Goal: Find contact information: Find contact information

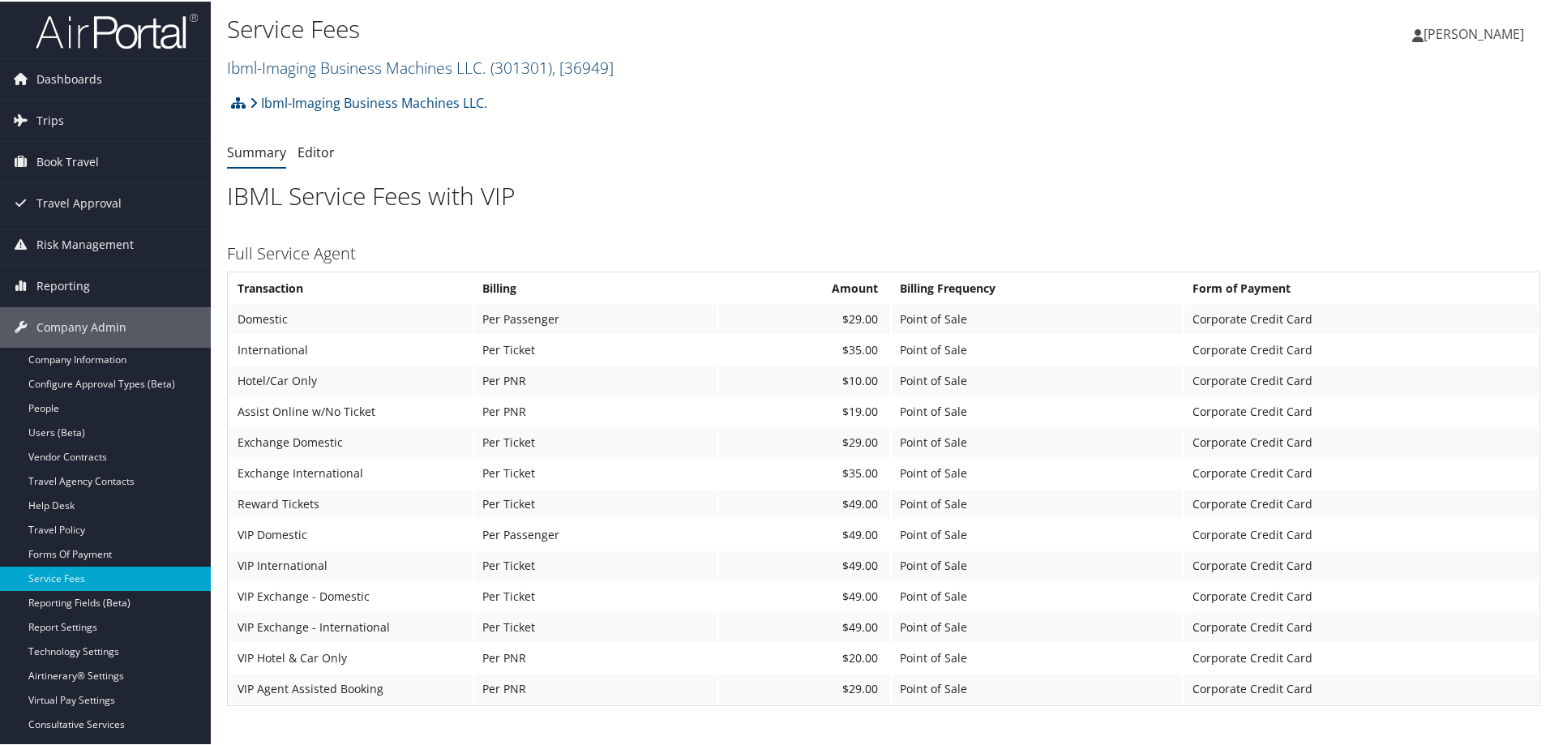
click at [437, 66] on link "Ibml-Imaging Business Machines LLC. ( 301301 ) , [ 36949 ]" at bounding box center [420, 66] width 387 height 22
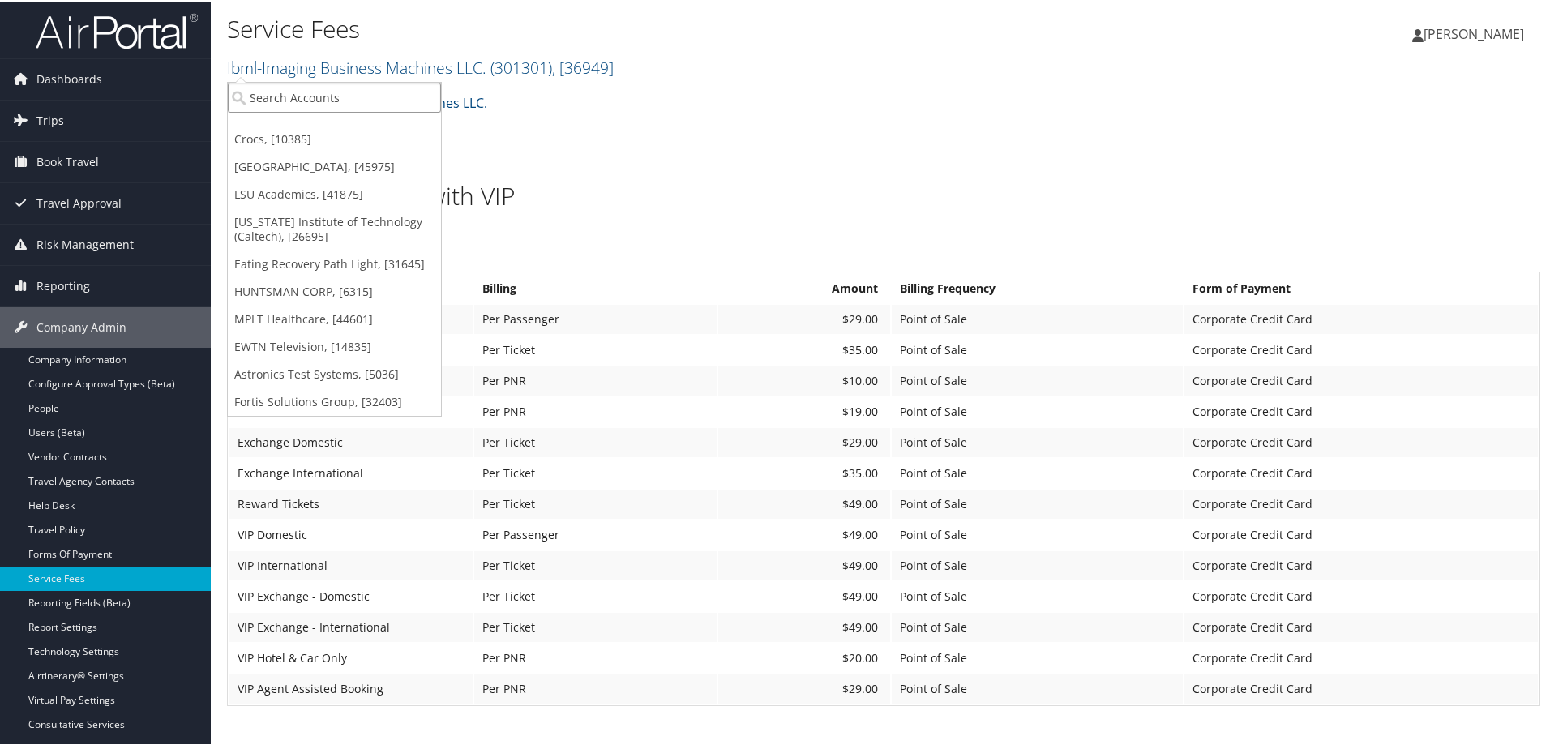
click at [345, 94] on input "search" at bounding box center [334, 96] width 213 height 30
type input "hagerty"
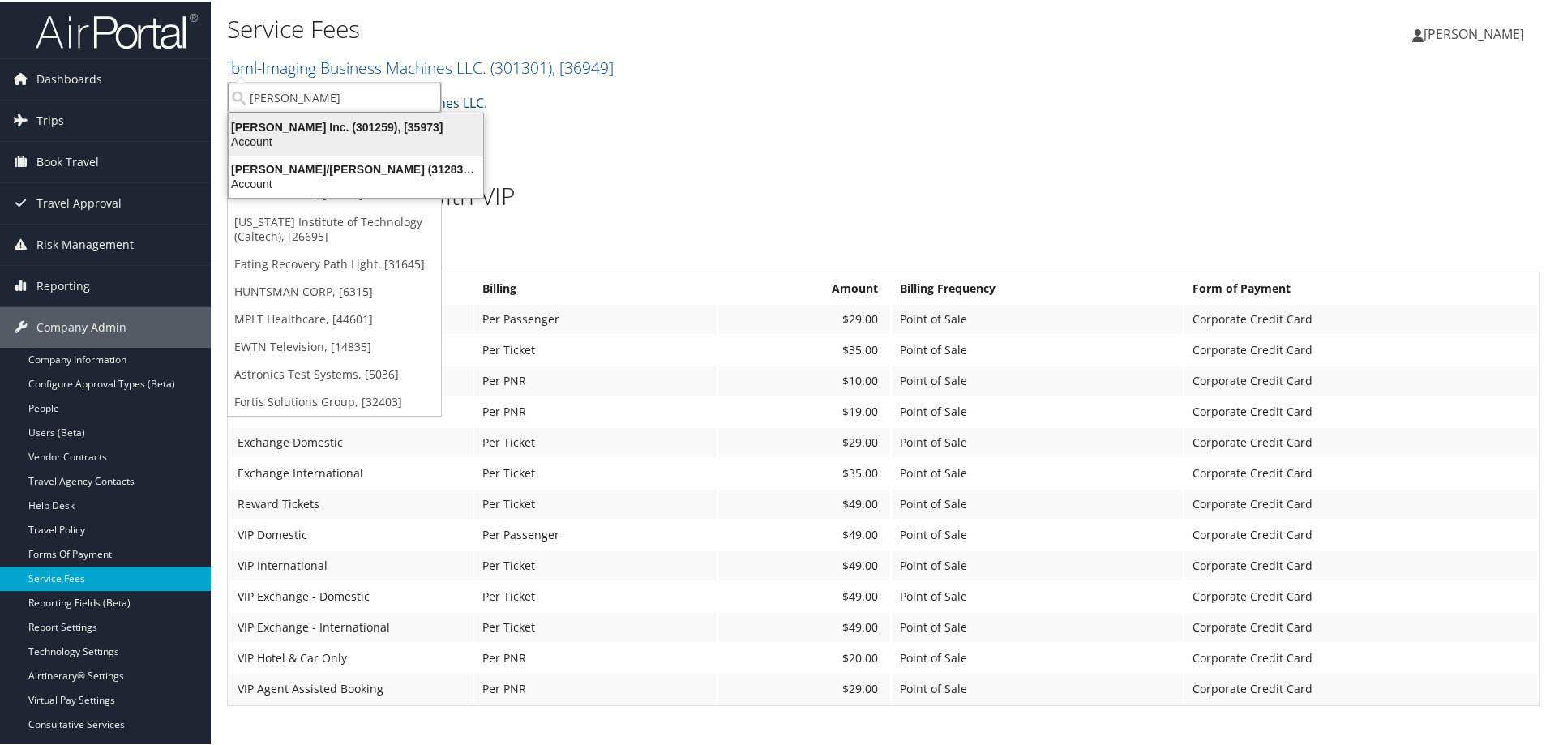
click at [291, 130] on div "Hagerty Inc. (301259), [35973]" at bounding box center [356, 125] width 274 height 15
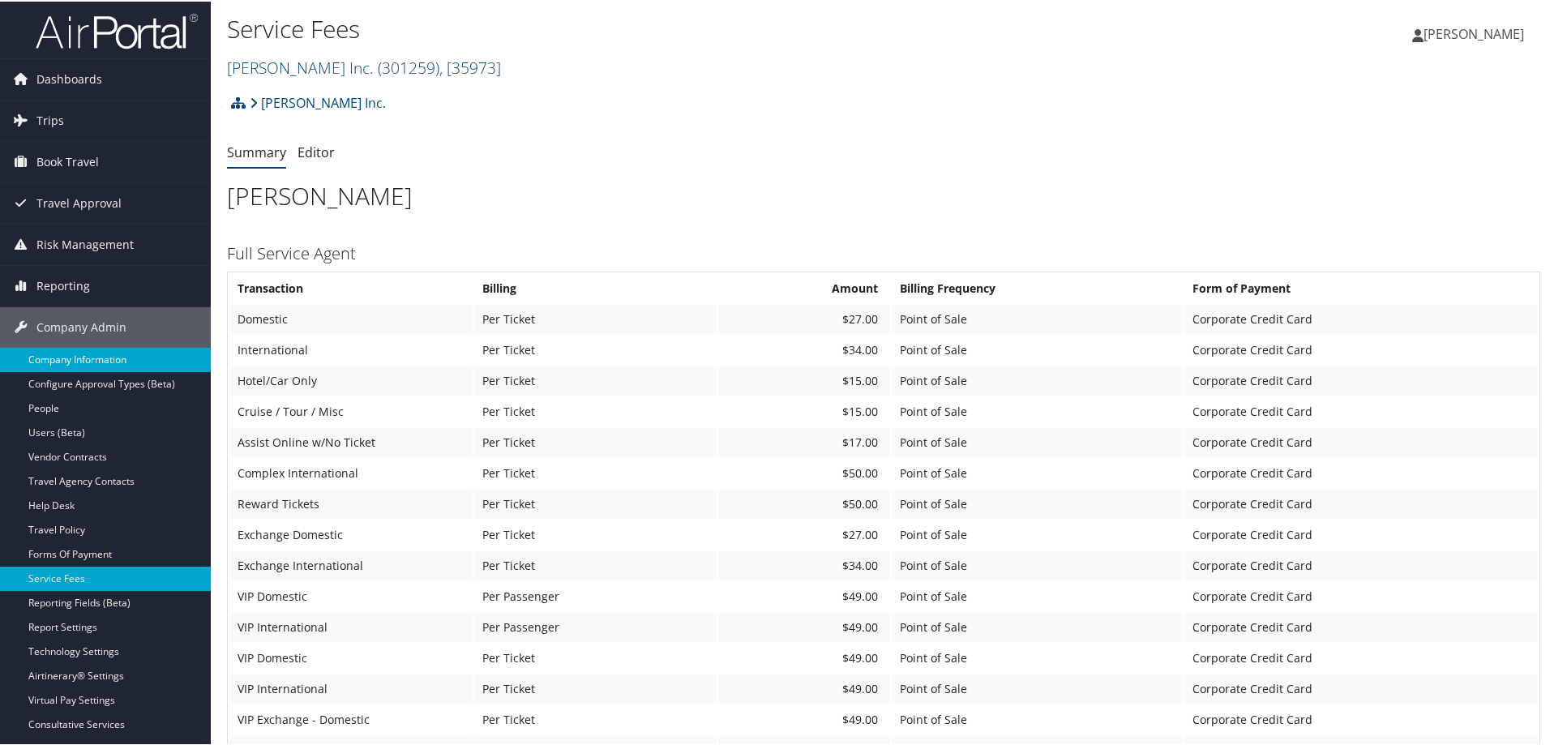
click at [109, 359] on link "Company Information" at bounding box center [105, 358] width 211 height 24
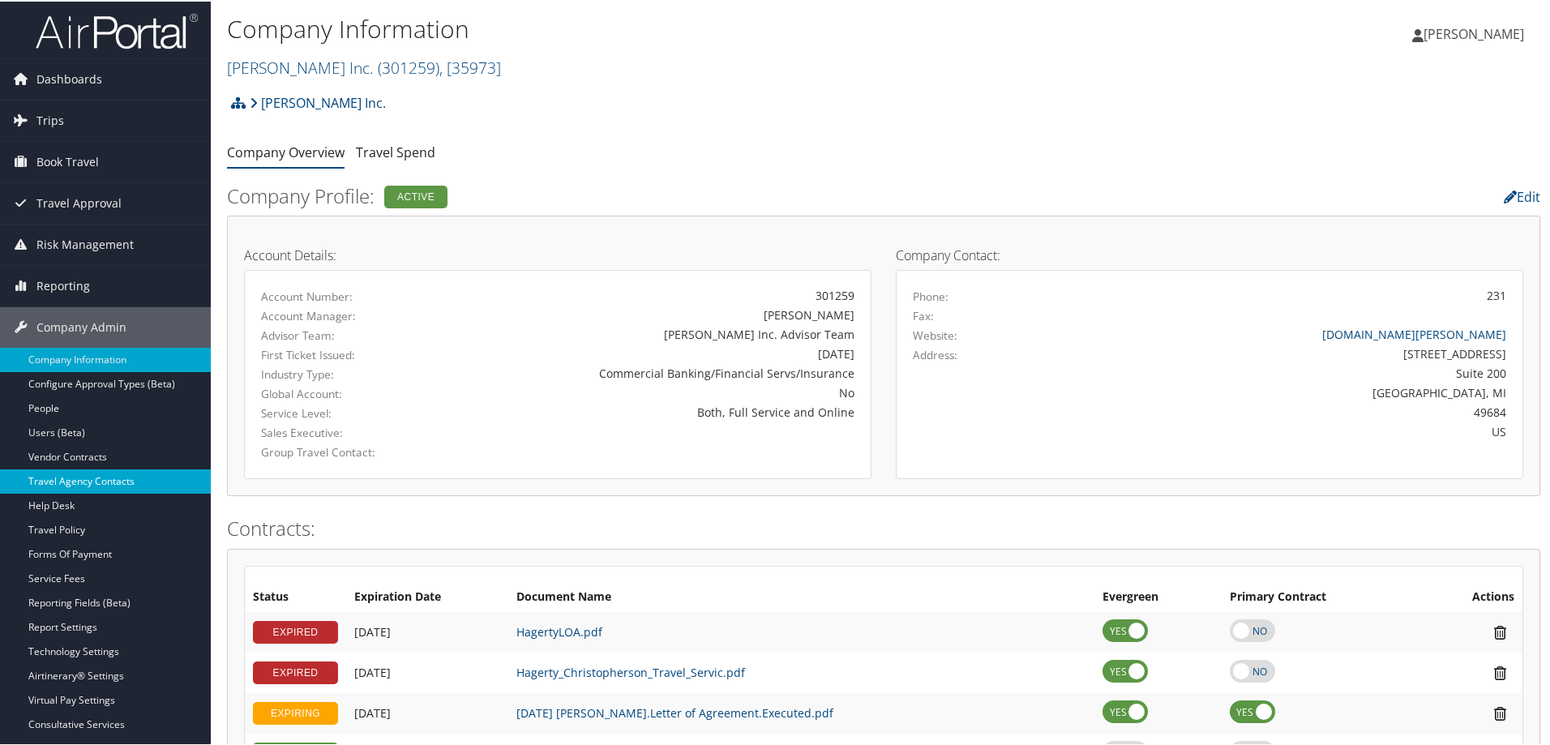
click at [112, 474] on link "Travel Agency Contacts" at bounding box center [105, 480] width 211 height 24
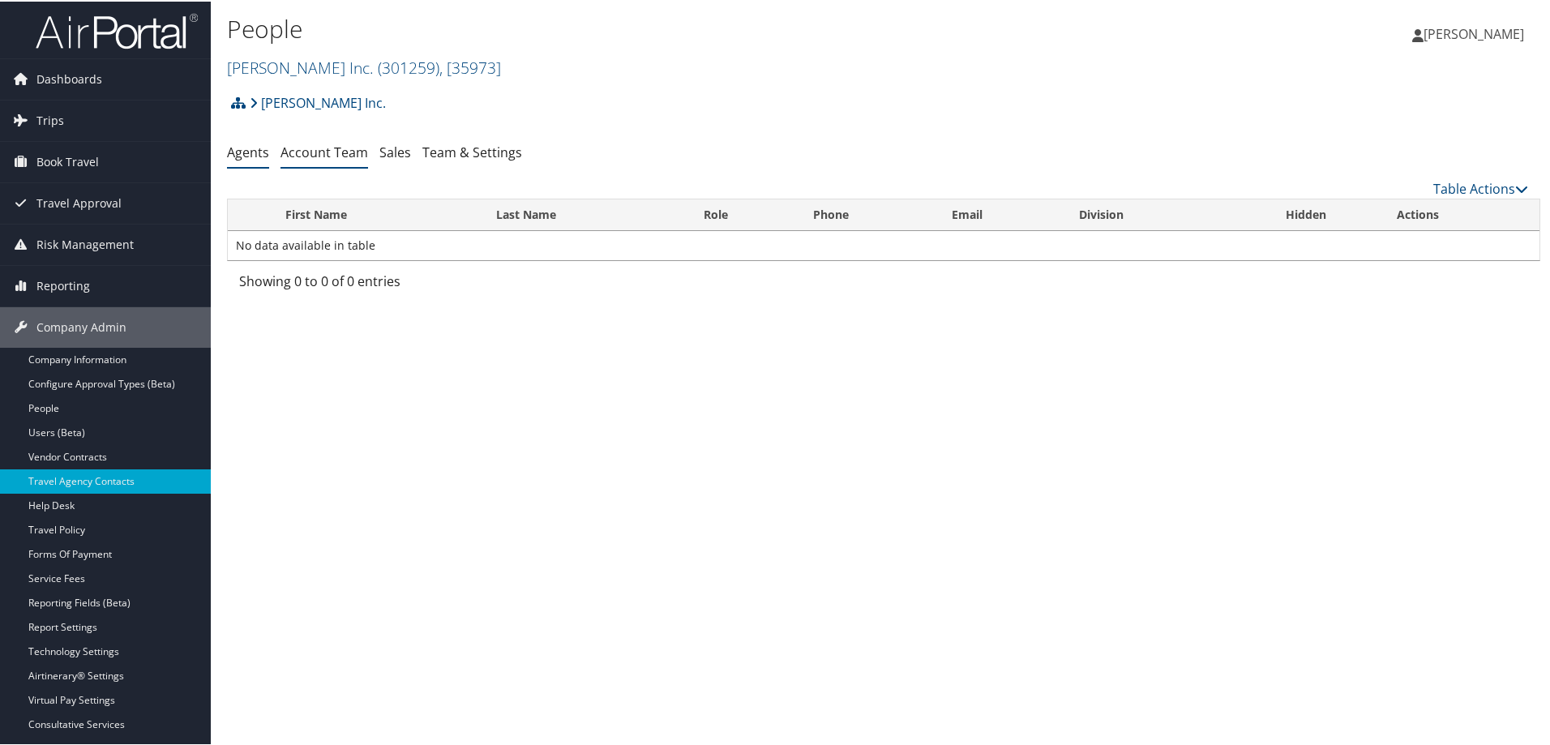
click at [346, 147] on link "Account Team" at bounding box center [325, 151] width 88 height 18
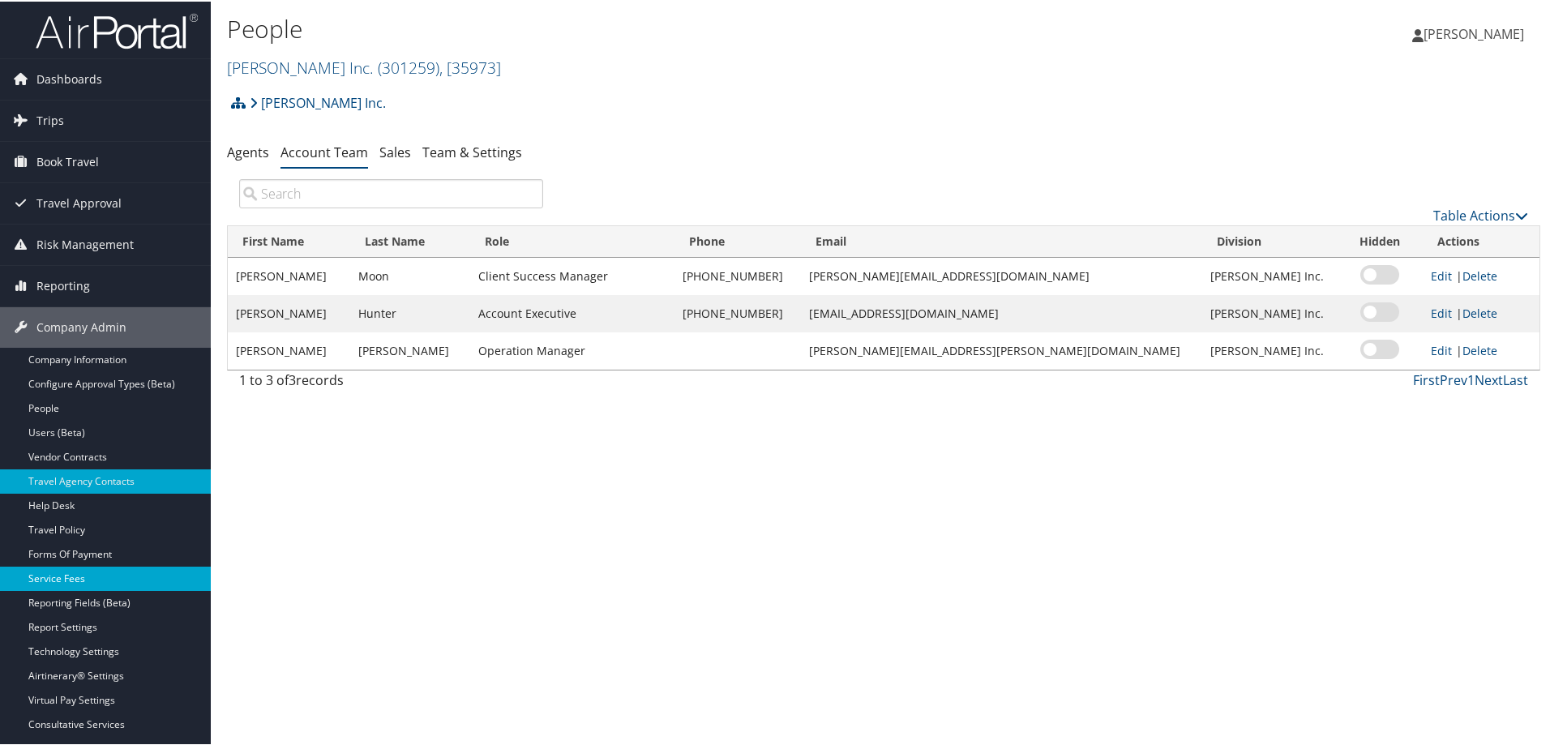
click at [75, 576] on link "Service Fees" at bounding box center [105, 577] width 211 height 24
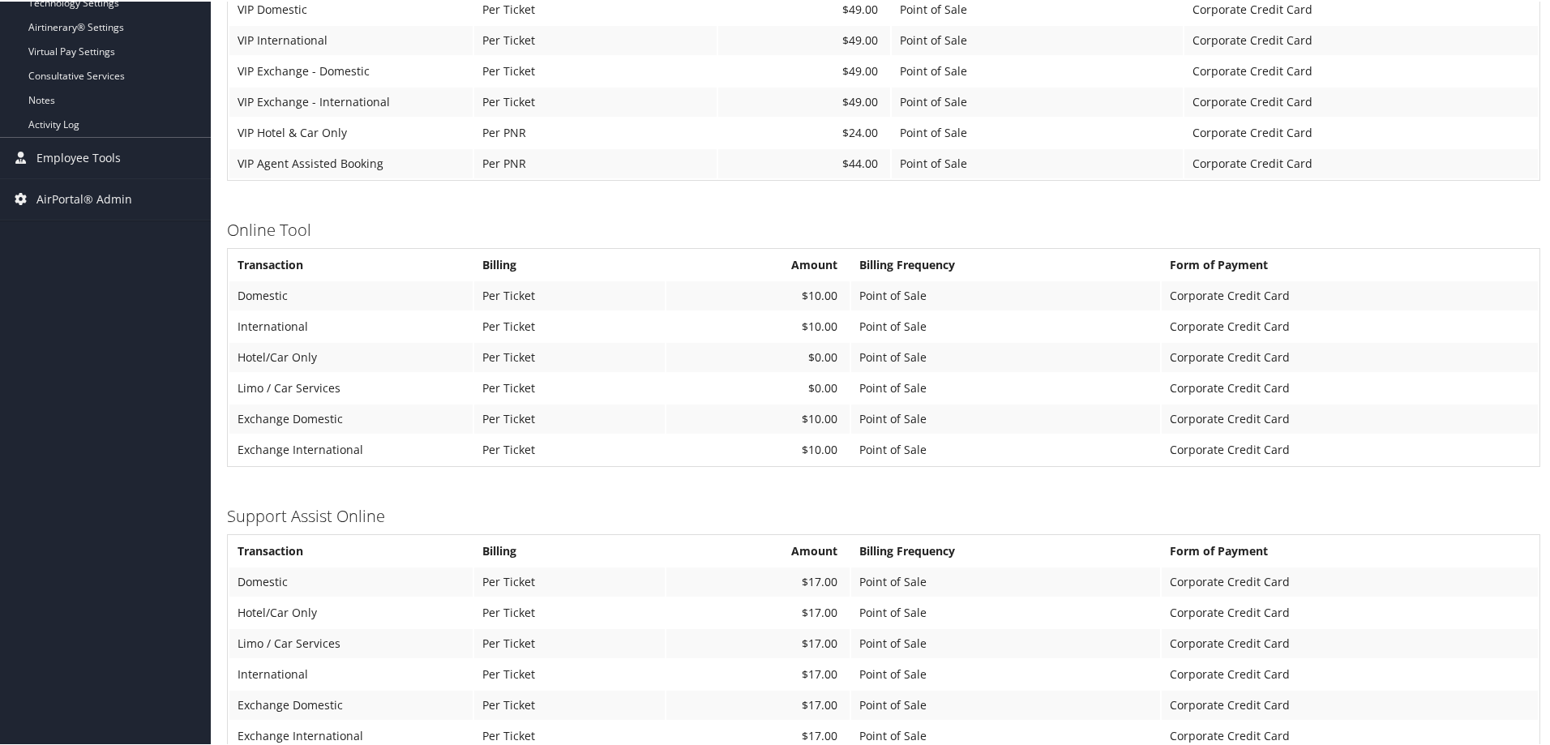
scroll to position [803, 0]
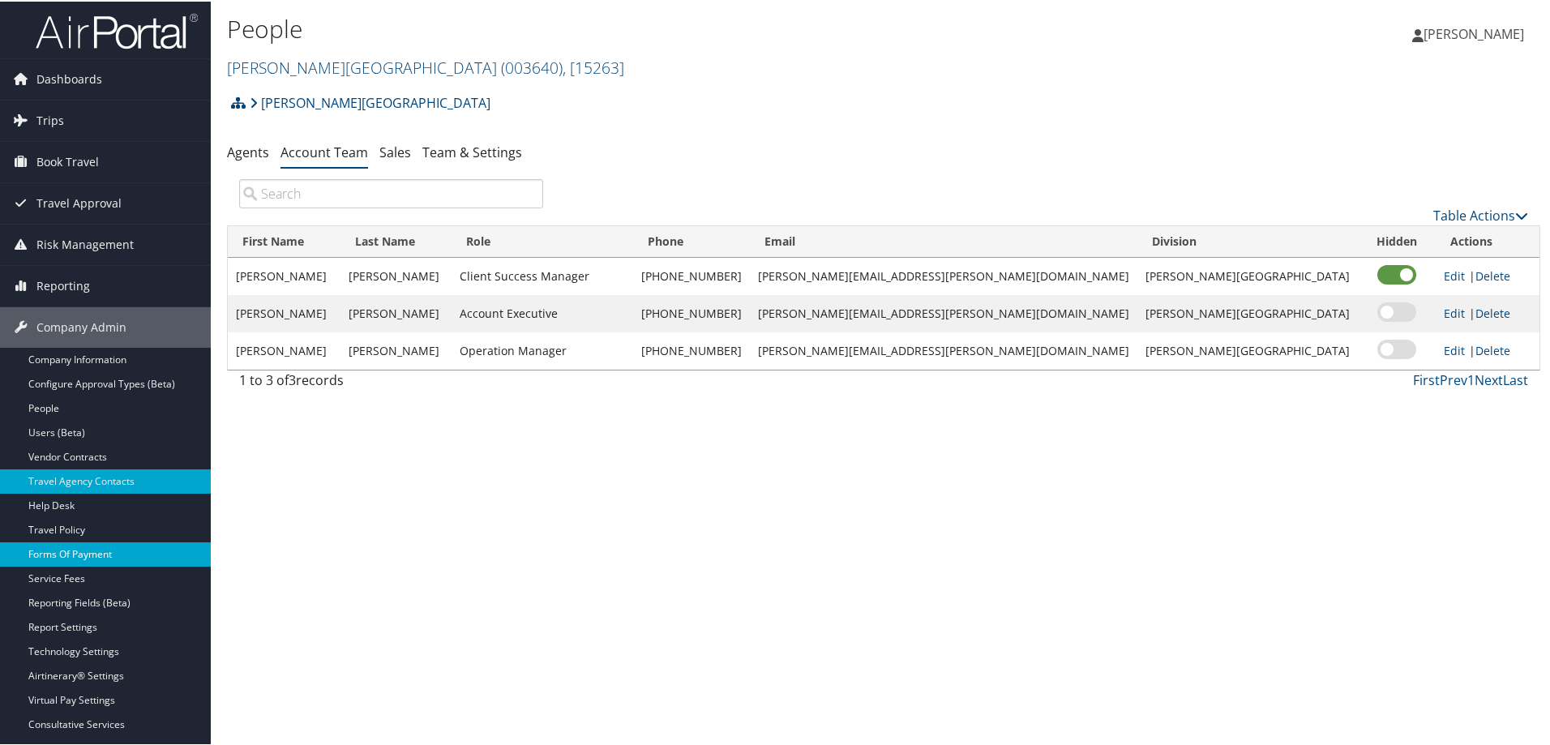
click at [84, 549] on link "Forms Of Payment" at bounding box center [105, 553] width 211 height 24
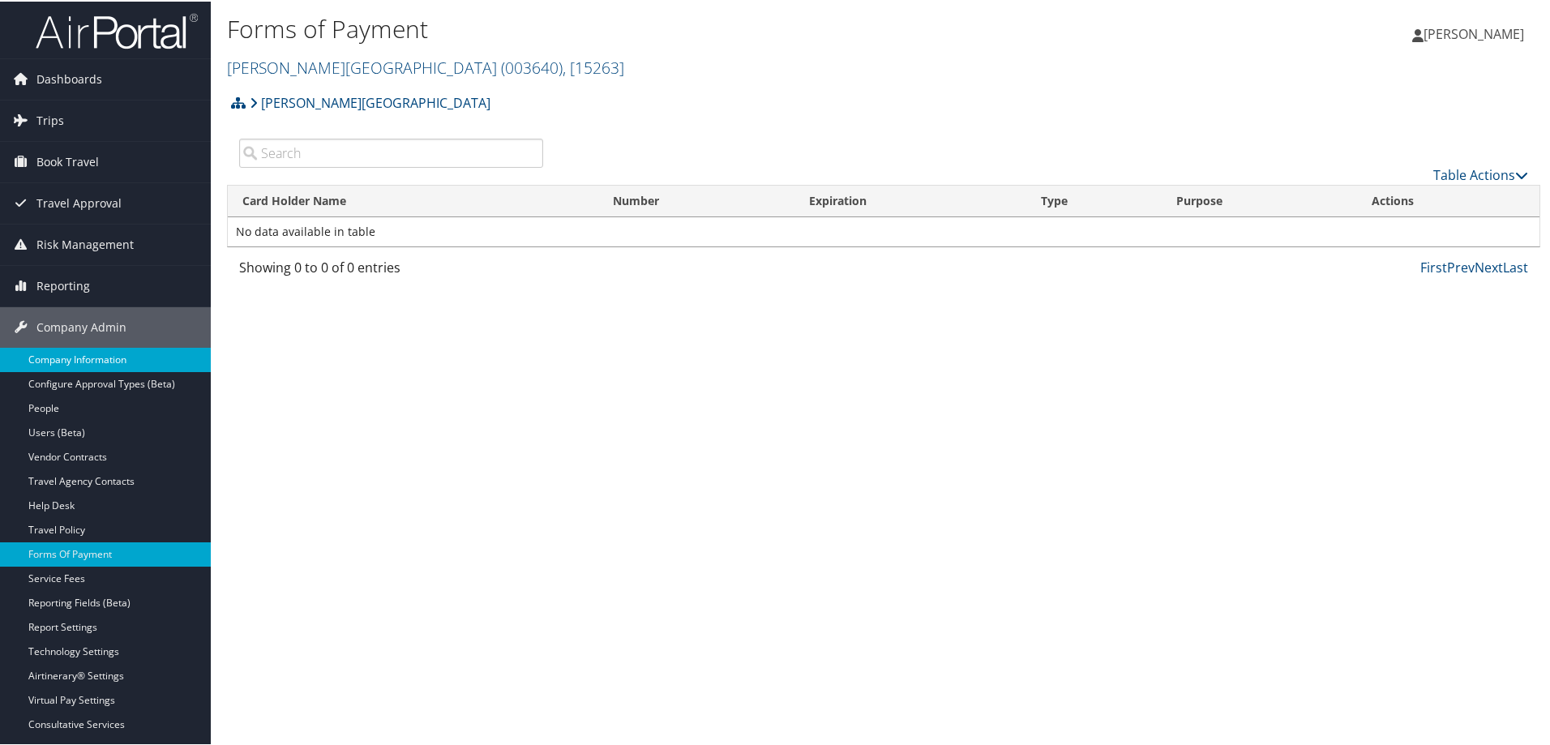
click at [80, 359] on link "Company Information" at bounding box center [105, 358] width 211 height 24
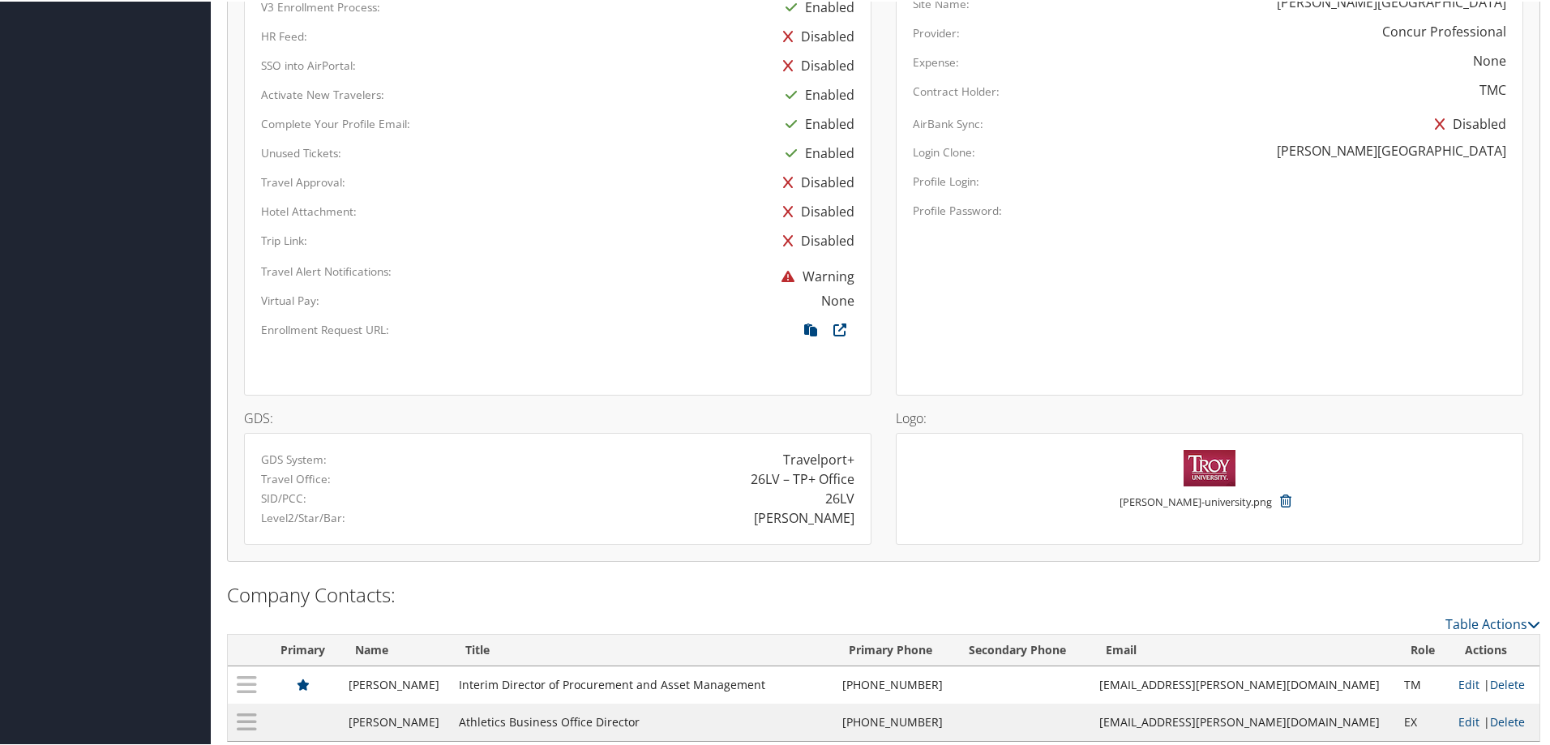
scroll to position [928, 0]
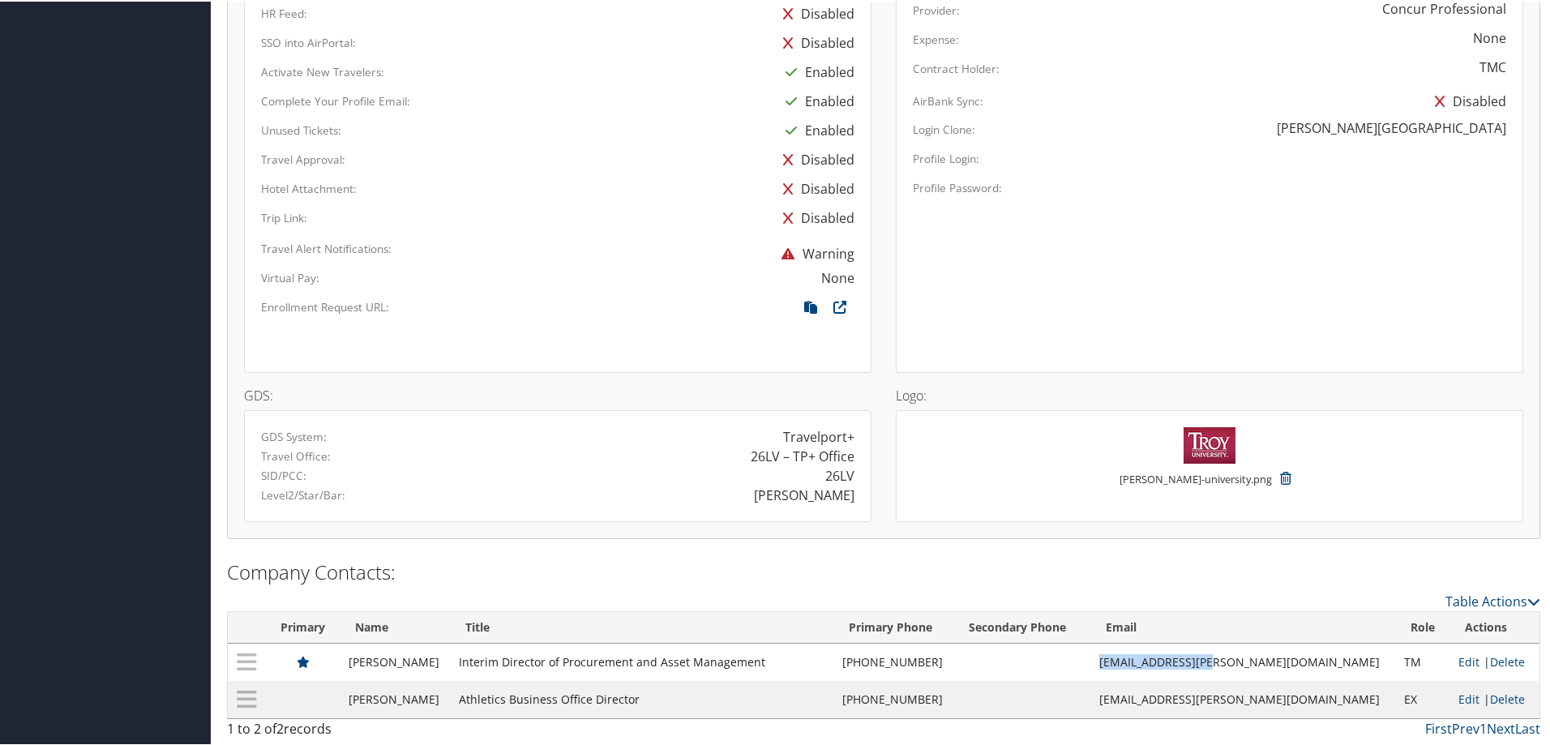
drag, startPoint x: 1215, startPoint y: 658, endPoint x: 1340, endPoint y: 669, distance: 125.3
click at [1340, 669] on td "[EMAIL_ADDRESS][PERSON_NAME][DOMAIN_NAME]" at bounding box center [1243, 660] width 304 height 37
copy td "[EMAIL_ADDRESS][PERSON_NAME][DOMAIN_NAME]"
